Goal: Information Seeking & Learning: Learn about a topic

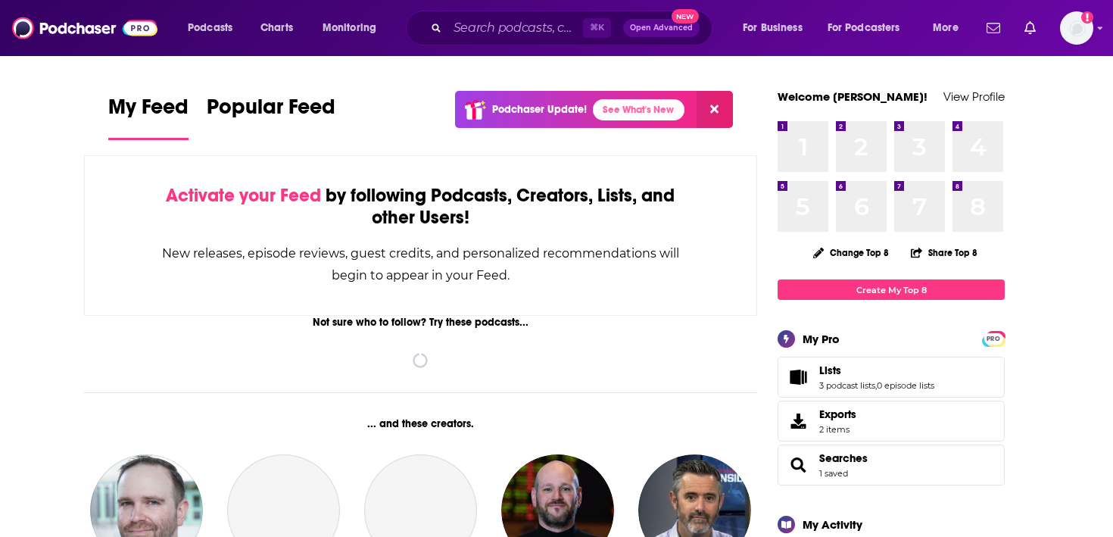
click at [435, 38] on div "⌘ K Open Advanced New" at bounding box center [559, 28] width 307 height 35
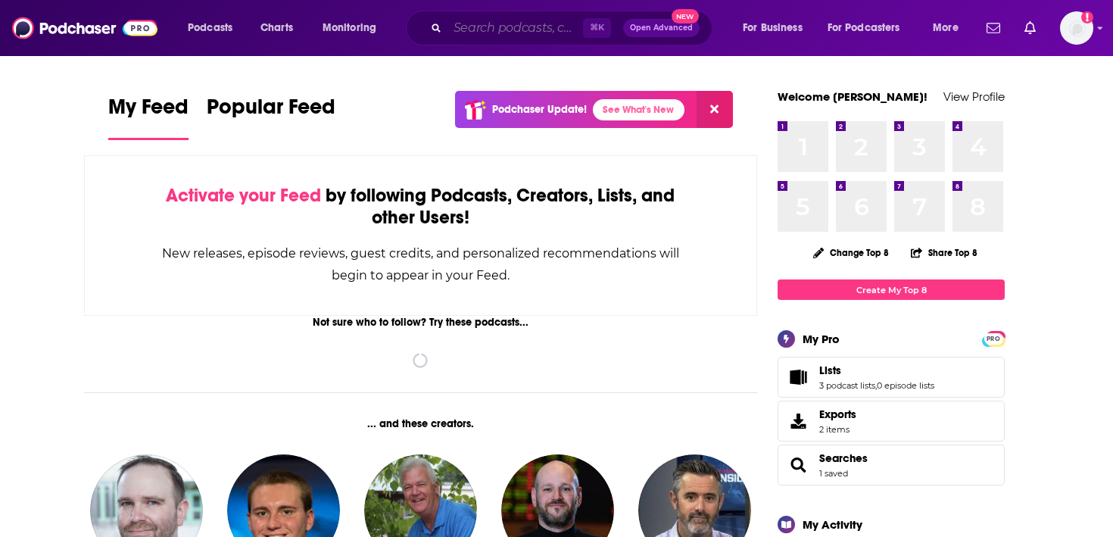
click at [463, 38] on input "Search podcasts, credits, & more..." at bounding box center [515, 28] width 136 height 24
paste input "Grow Your Credit Union podcast"
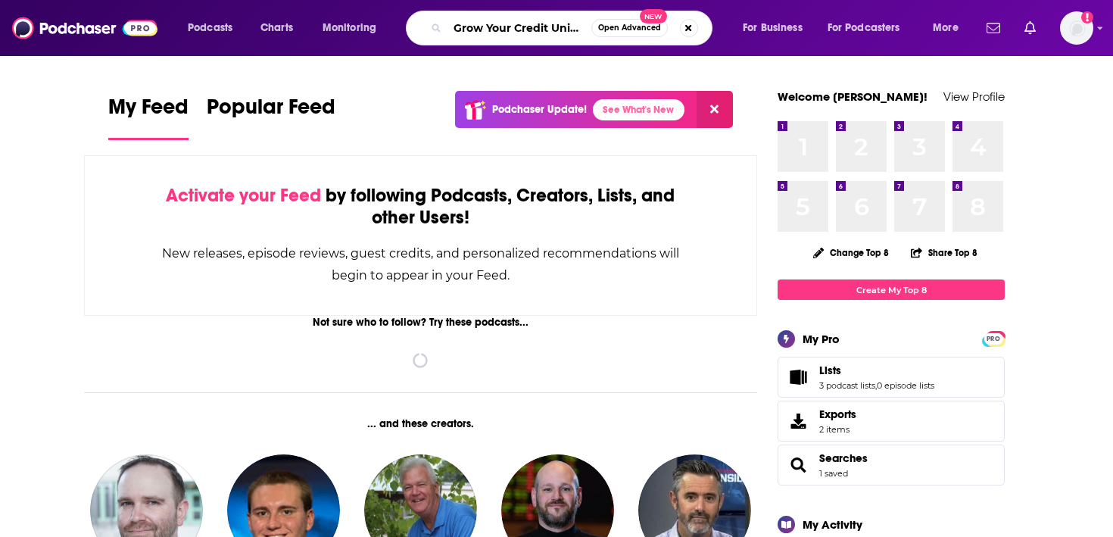
scroll to position [0, 48]
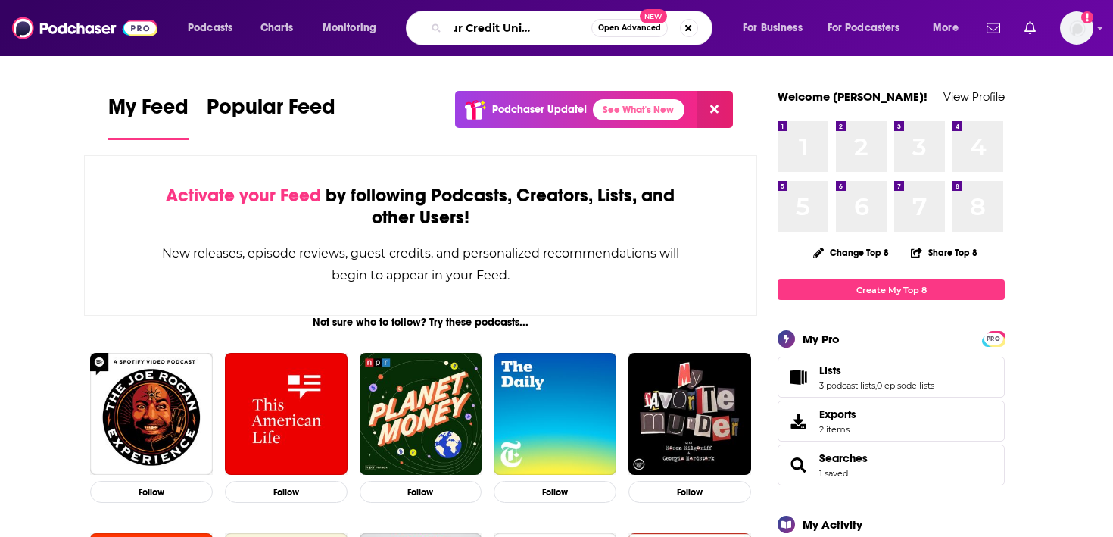
type input "Grow Your Credit Union podcast"
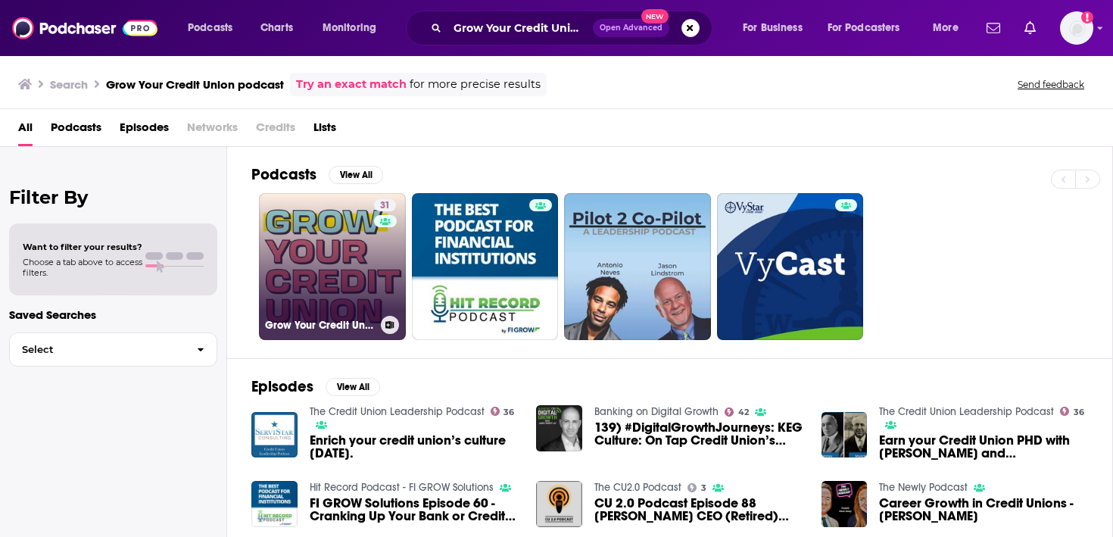
click at [285, 301] on link "31 Grow Your Credit Union" at bounding box center [332, 266] width 147 height 147
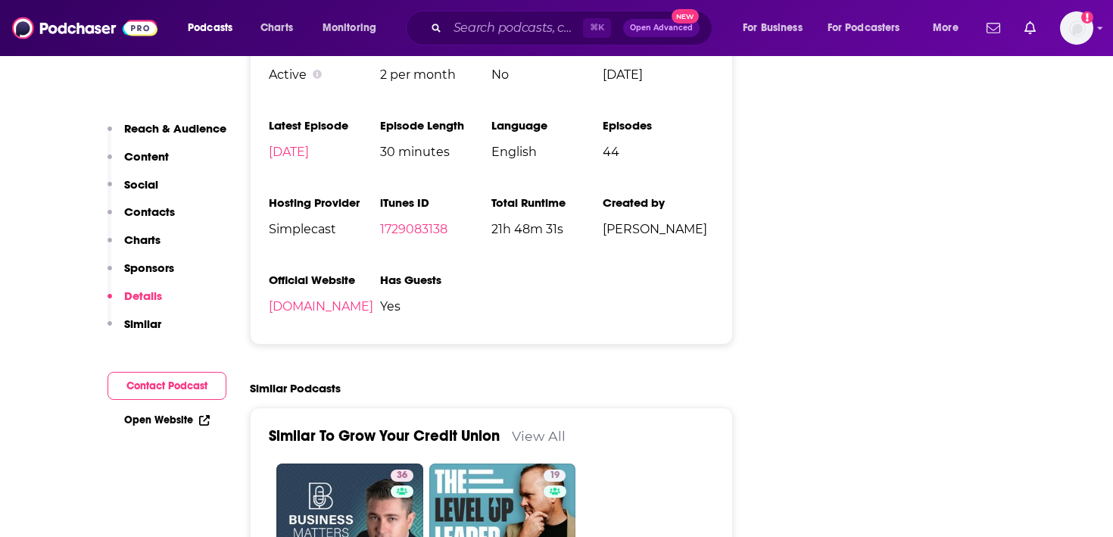
scroll to position [1766, 0]
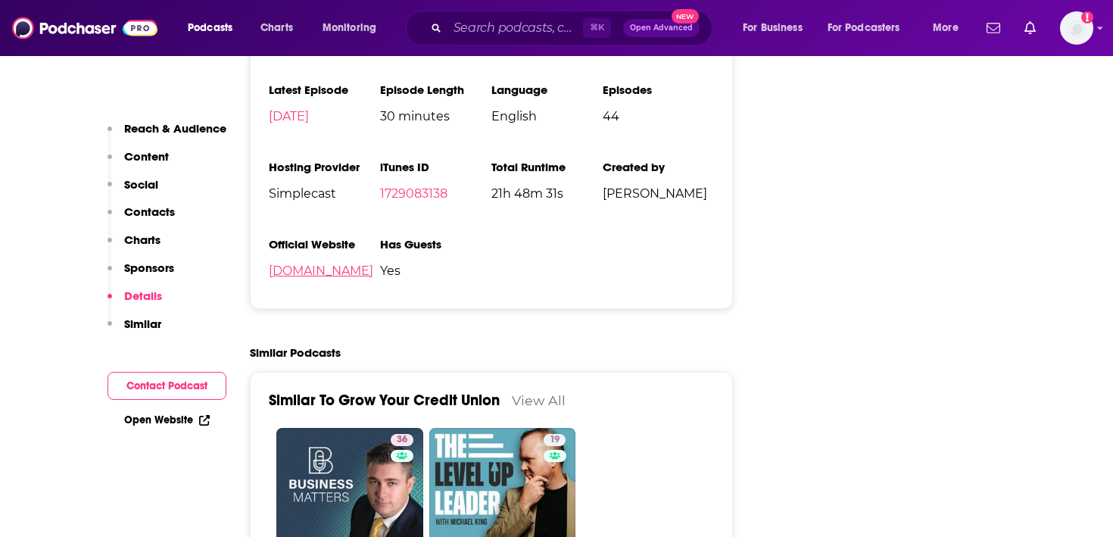
click at [373, 276] on link "[DOMAIN_NAME]" at bounding box center [321, 270] width 104 height 14
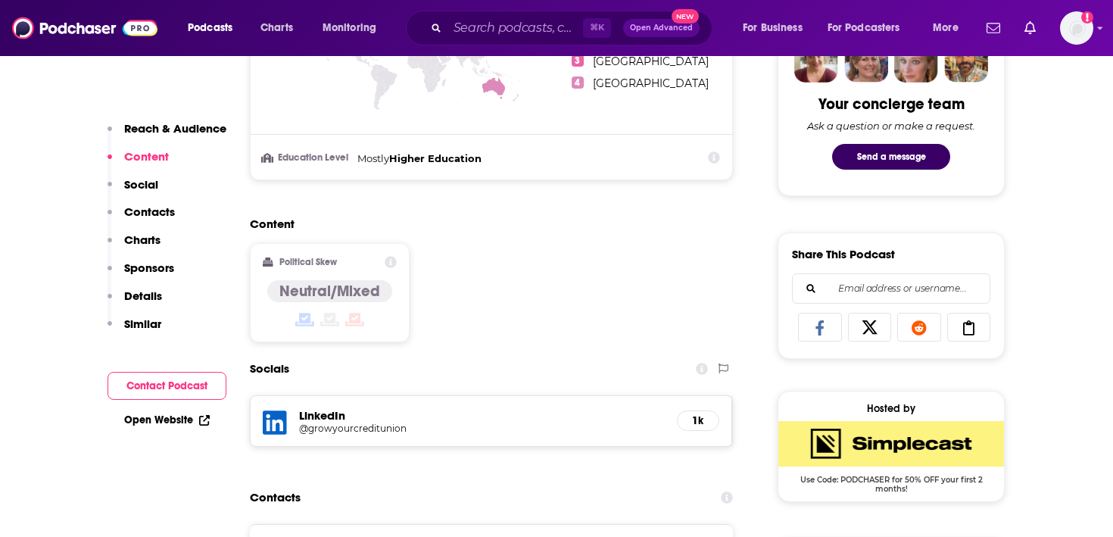
scroll to position [151, 0]
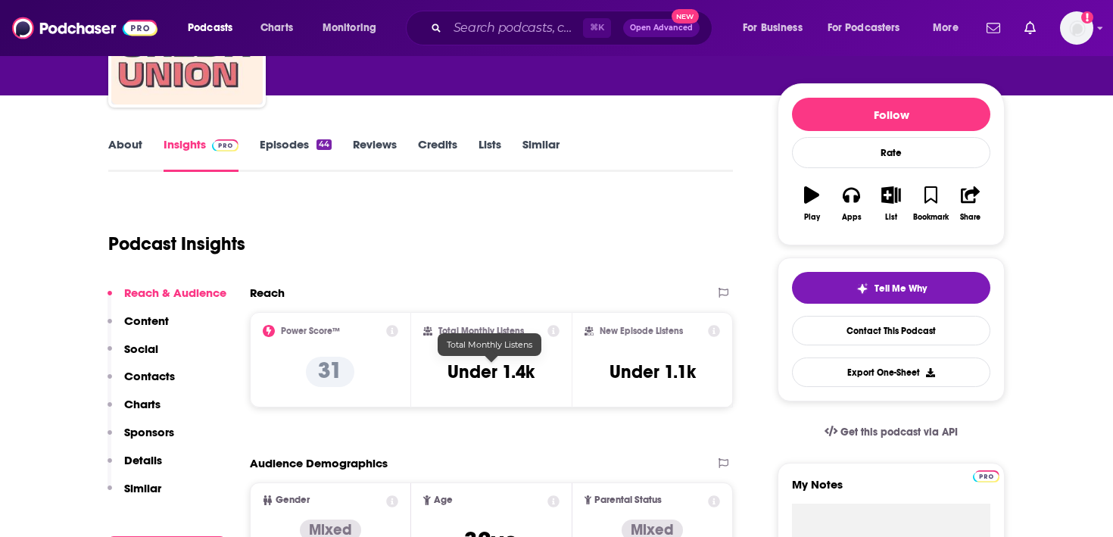
click at [466, 363] on h3 "Under 1.4k" at bounding box center [490, 371] width 87 height 23
click at [537, 376] on div "Total Monthly Listens Under 1.4k" at bounding box center [491, 360] width 137 height 70
copy div "Under 1.4k"
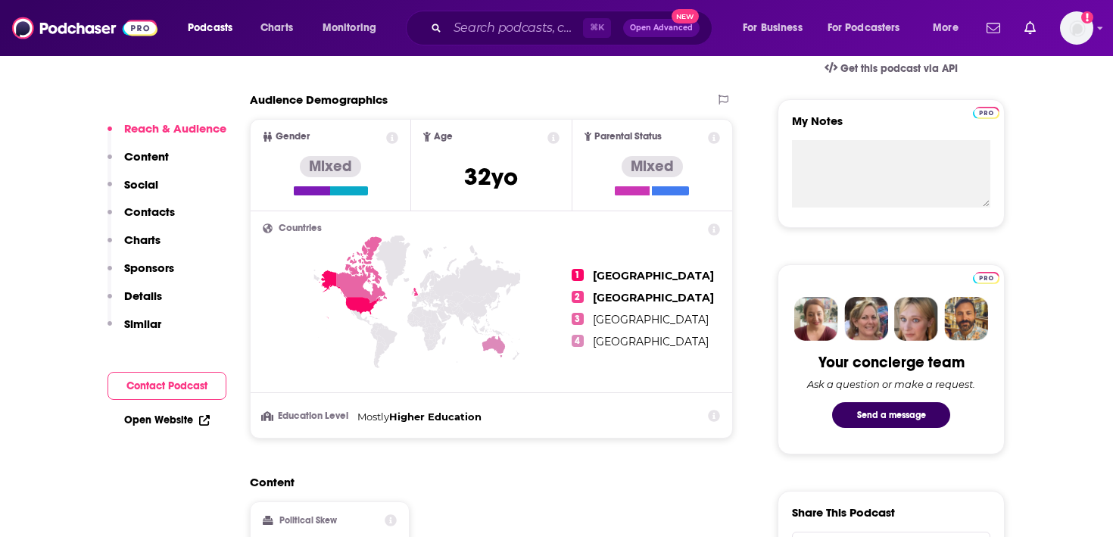
scroll to position [519, 0]
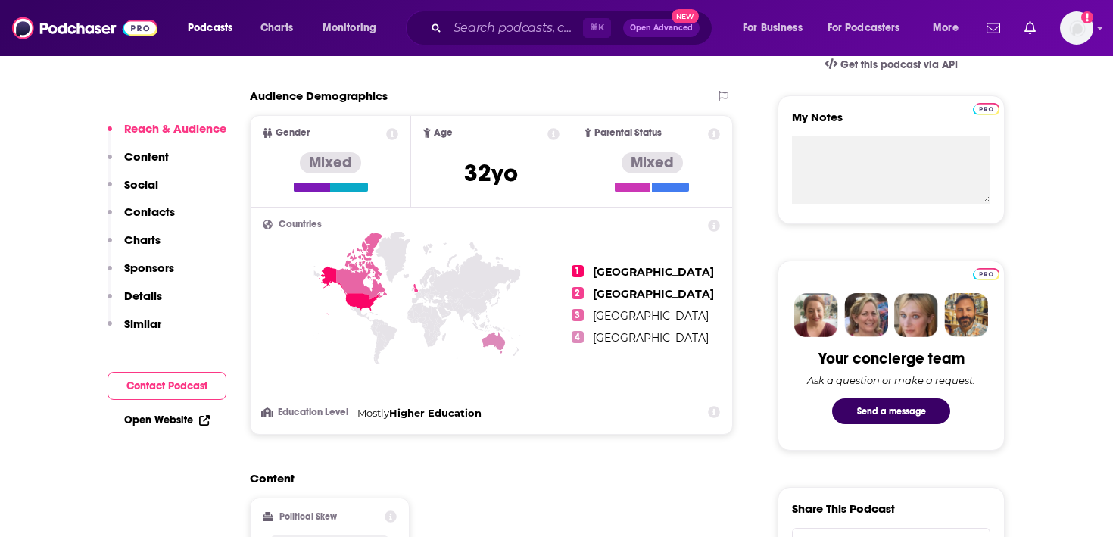
click at [347, 280] on icon at bounding box center [361, 265] width 51 height 67
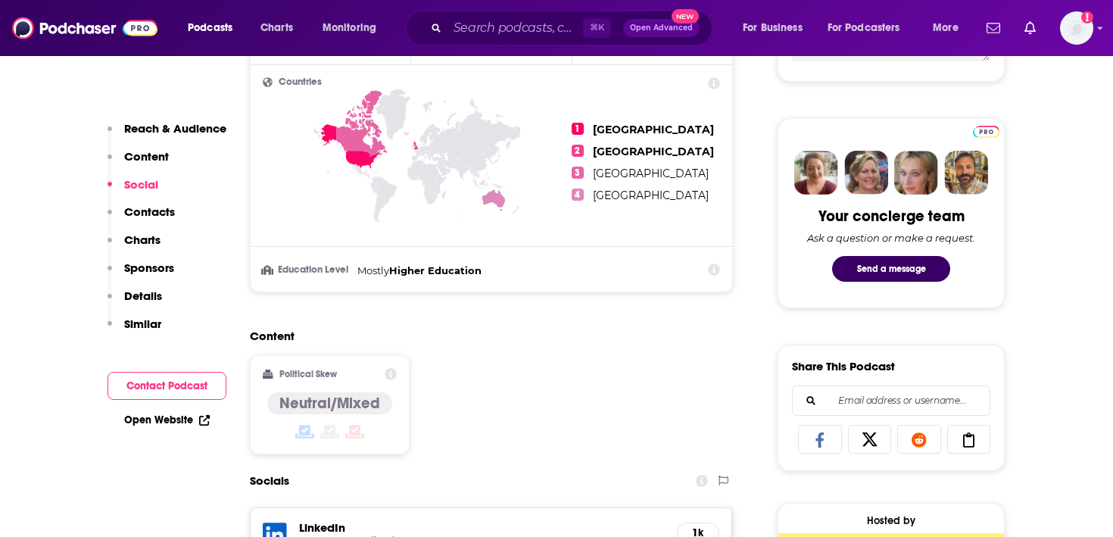
scroll to position [896, 0]
